Goal: Check status: Check status

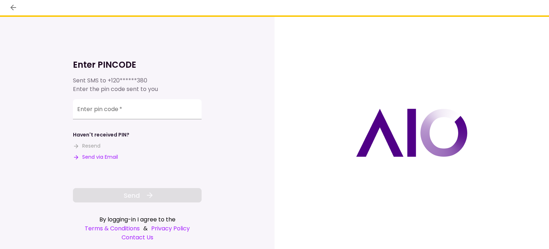
click at [85, 112] on input "Enter pin code   *" at bounding box center [137, 109] width 129 height 20
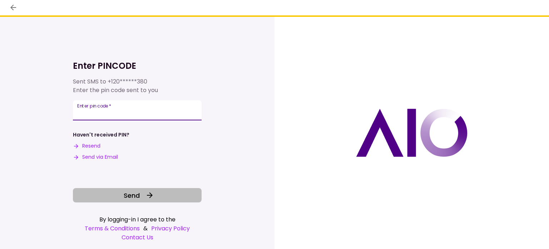
type input "******"
click at [134, 197] on span "Send" at bounding box center [132, 195] width 16 height 10
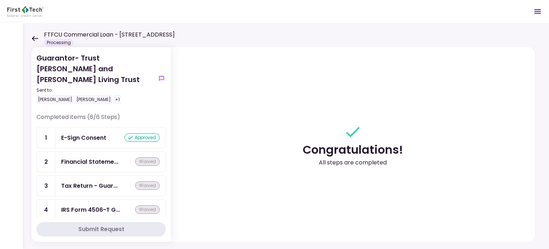
click at [35, 41] on div "FTFCU Commercial Loan - [STREET_ADDRESS] Processing" at bounding box center [102, 38] width 143 height 16
click at [34, 38] on icon at bounding box center [35, 38] width 6 height 5
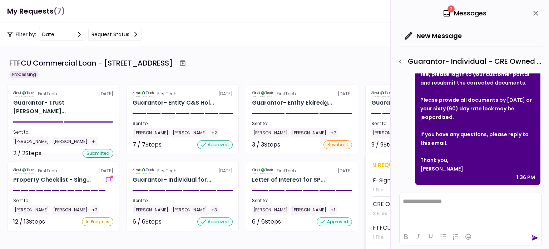
click at [368, 92] on section "FirstTech [DATE] Guarantor- Individual Cha... Sent to: [PERSON_NAME] [PERSON_NA…" at bounding box center [422, 119] width 112 height 70
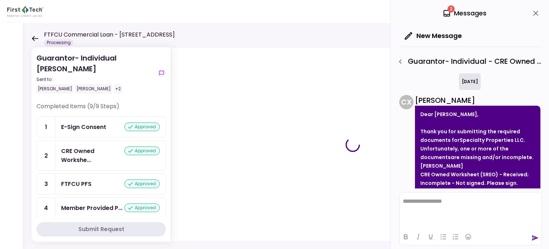
scroll to position [398, 0]
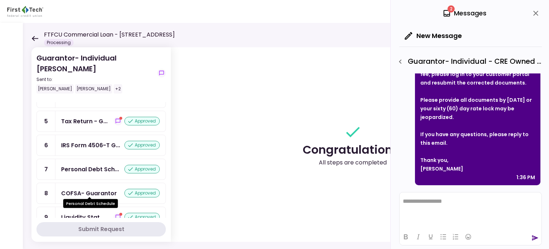
scroll to position [95, 0]
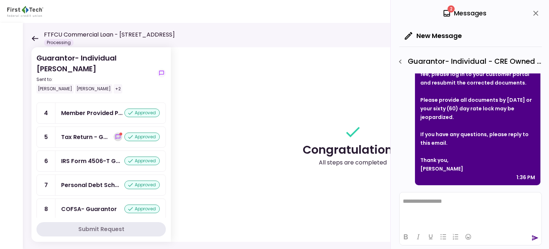
click at [116, 139] on icon "show-messages" at bounding box center [118, 136] width 5 height 5
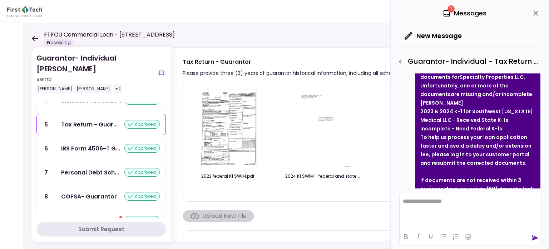
scroll to position [131, 0]
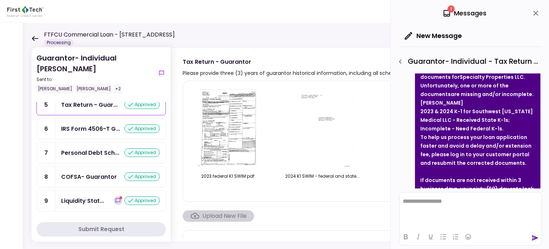
click at [115, 198] on icon "show-messages" at bounding box center [118, 200] width 6 height 6
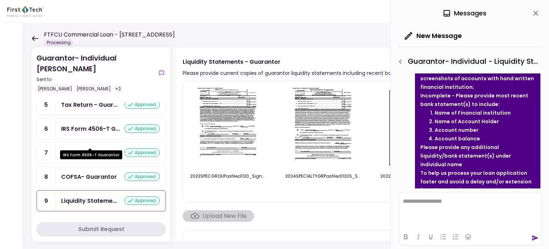
scroll to position [131, 0]
click at [308, 224] on section "2023SPECGROUPasfiled1120_Signed.pdf 2024SPECIALTYGRPasfiled1120S_Signed.pdf 202…" at bounding box center [364, 159] width 363 height 158
